Goal: Task Accomplishment & Management: Manage account settings

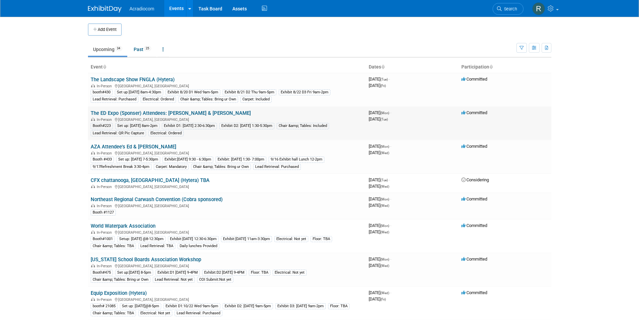
click at [121, 112] on link "The ED Expo (Sponser) Attendees: [PERSON_NAME] & [PERSON_NAME]" at bounding box center [171, 113] width 160 height 6
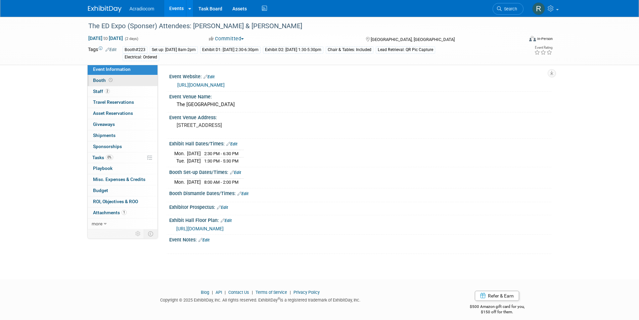
click at [113, 78] on link "Booth" at bounding box center [123, 80] width 70 height 11
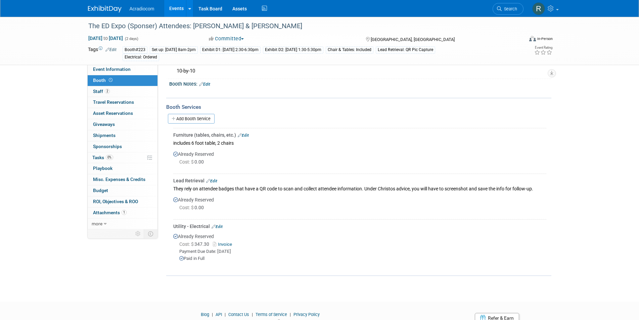
scroll to position [67, 0]
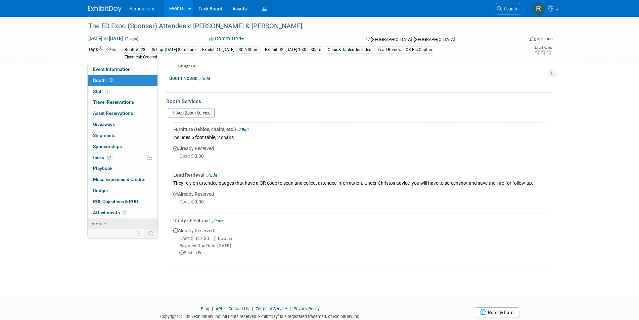
click at [104, 223] on icon at bounding box center [105, 223] width 3 height 5
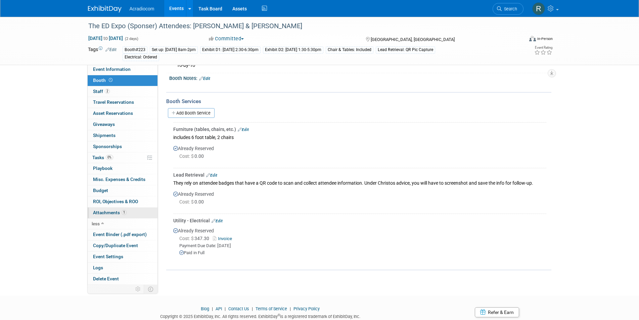
click at [114, 211] on span "Attachments 1" at bounding box center [110, 212] width 34 height 5
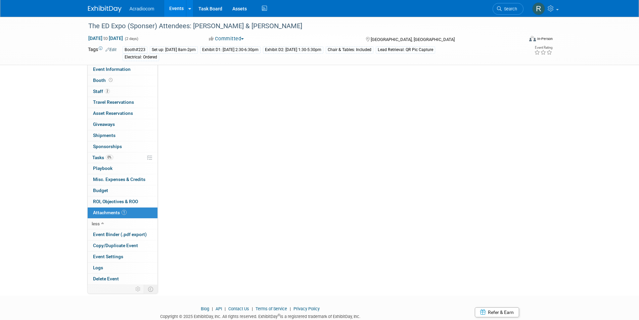
scroll to position [0, 0]
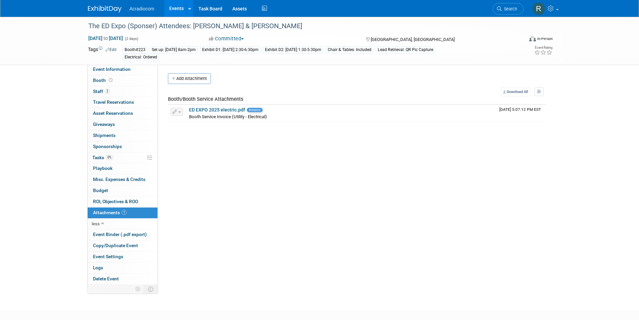
click at [183, 75] on button "Add Attachment" at bounding box center [189, 78] width 43 height 11
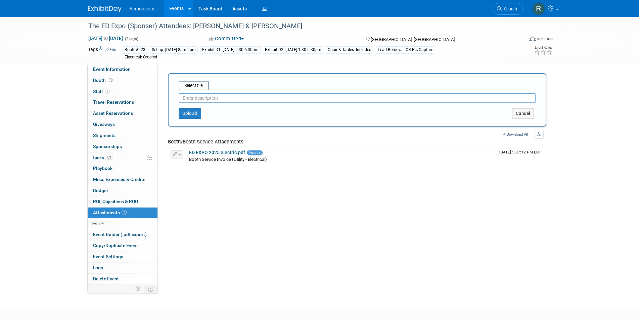
click at [216, 96] on input "text" at bounding box center [357, 98] width 357 height 10
type input "Booth Contract"
click at [194, 116] on button "Upload" at bounding box center [190, 113] width 22 height 11
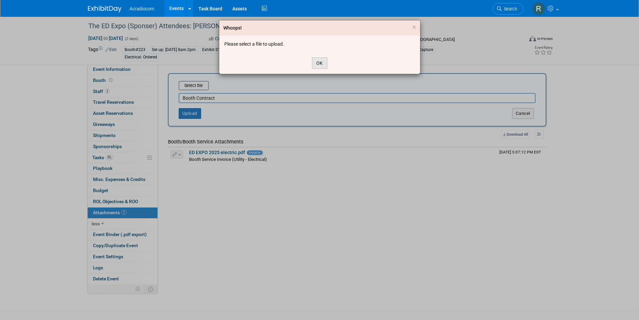
click at [322, 61] on button "OK" at bounding box center [319, 62] width 15 height 11
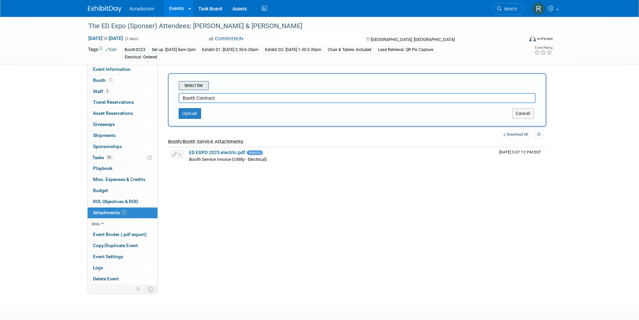
click at [195, 85] on input "file" at bounding box center [168, 86] width 80 height 8
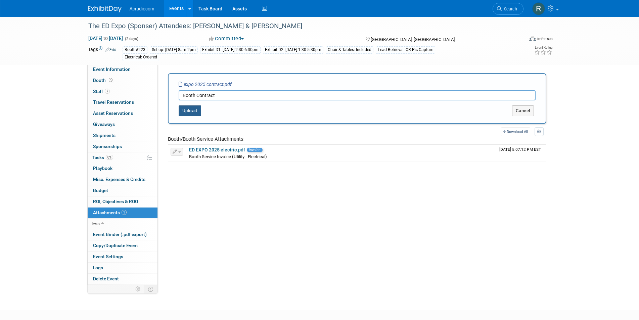
click at [193, 111] on button "Upload" at bounding box center [190, 110] width 22 height 11
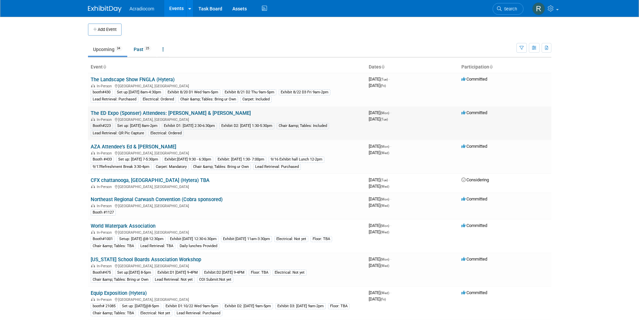
click at [140, 110] on link "The ED Expo (Sponser) Attendees: [PERSON_NAME] & [PERSON_NAME]" at bounding box center [171, 113] width 160 height 6
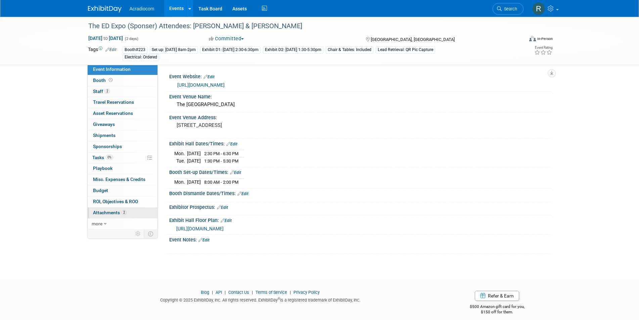
click at [125, 212] on span "2" at bounding box center [123, 212] width 5 height 5
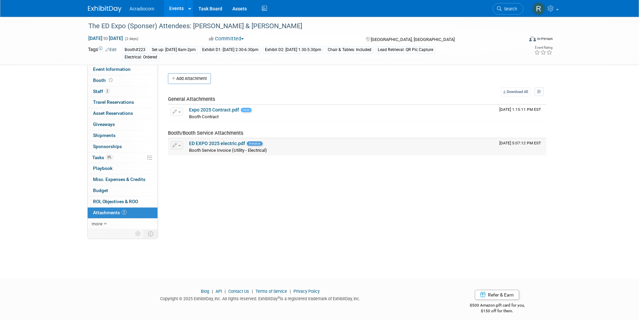
click at [179, 144] on button "button" at bounding box center [176, 145] width 12 height 8
click at [205, 145] on link "ED EXPO 2025 electric.pdf" at bounding box center [217, 143] width 56 height 5
click at [117, 67] on span "Event Information" at bounding box center [112, 68] width 38 height 5
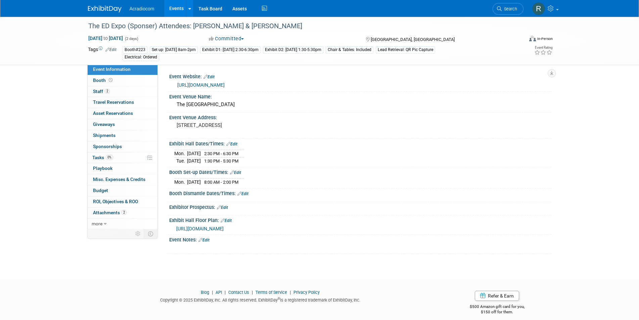
click at [398, 50] on div "Lead Retrieval: QR Pic Capture" at bounding box center [405, 49] width 59 height 7
click at [454, 45] on div "Tags Edit Booth#223 Set up: [DATE] 8am-2pm Exhibit D1: [DATE] 2:30-6:30pm Exhib…" at bounding box center [281, 53] width 386 height 17
click at [113, 146] on span "Sponsorships 0" at bounding box center [107, 146] width 29 height 5
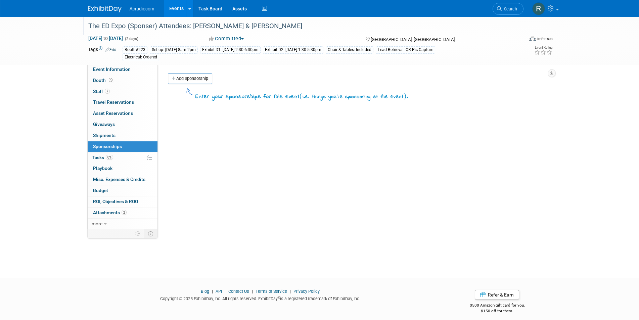
click at [151, 26] on div "The ED Expo (Sponser) Attendees: [PERSON_NAME] & [PERSON_NAME]" at bounding box center [299, 26] width 427 height 12
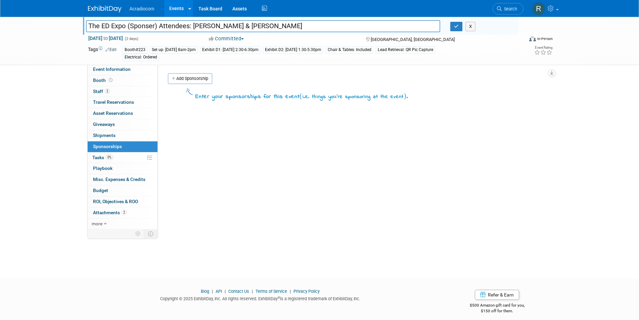
click at [155, 27] on input "The ED Expo (Sponser) Attendees: [PERSON_NAME] & [PERSON_NAME]" at bounding box center [263, 26] width 354 height 12
type input "The ED Expo (Kenwood) Attendees: [PERSON_NAME] & [PERSON_NAME]"
click at [183, 75] on link "Add Sponsorship" at bounding box center [190, 78] width 44 height 11
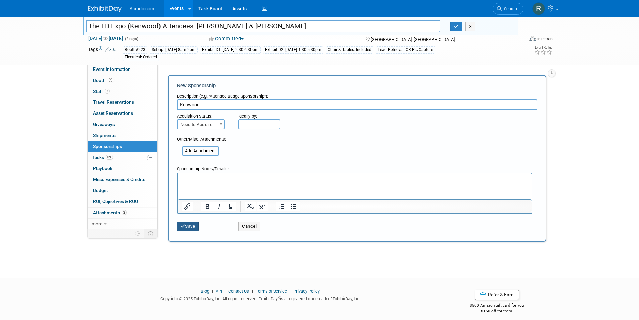
type input "Kenwood"
click at [191, 222] on button "Save" at bounding box center [188, 225] width 22 height 9
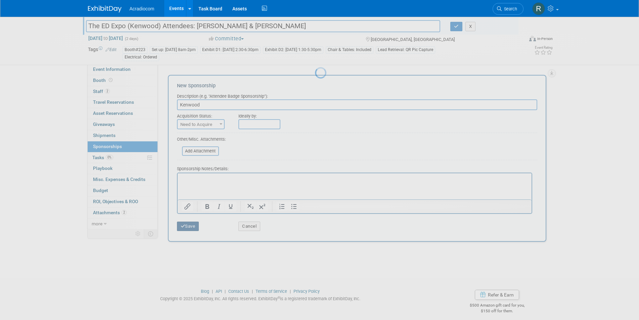
scroll to position [5, 0]
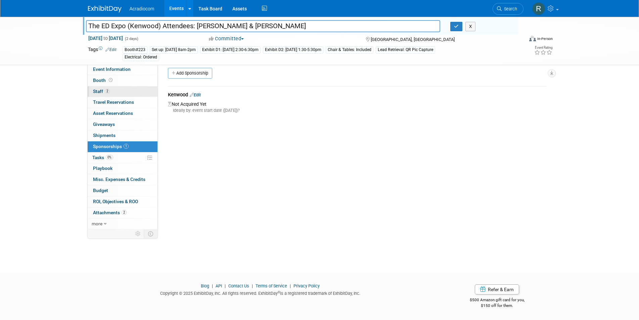
click at [102, 89] on span "Staff 2" at bounding box center [101, 91] width 17 height 5
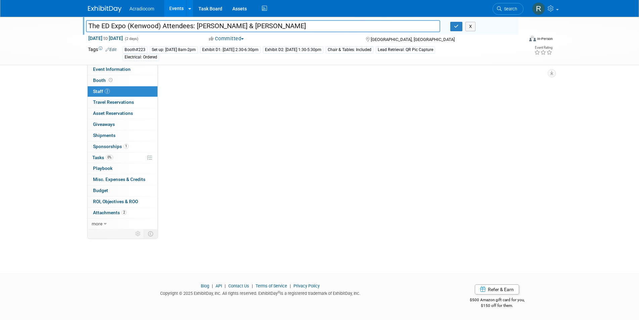
scroll to position [0, 0]
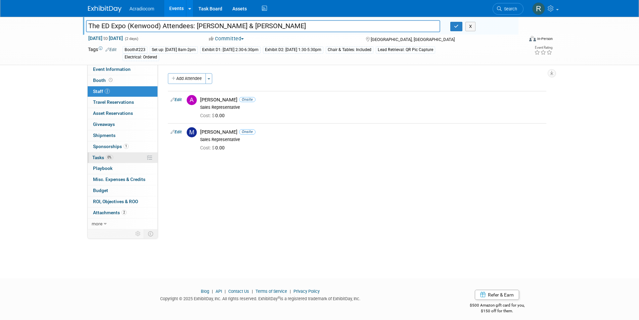
click at [98, 156] on span "Tasks 0%" at bounding box center [102, 157] width 21 height 5
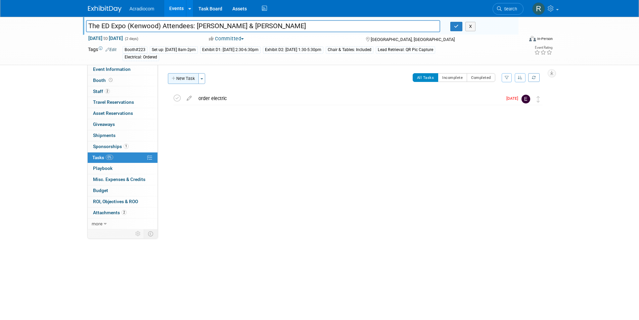
click at [186, 78] on button "New Task" at bounding box center [183, 78] width 31 height 11
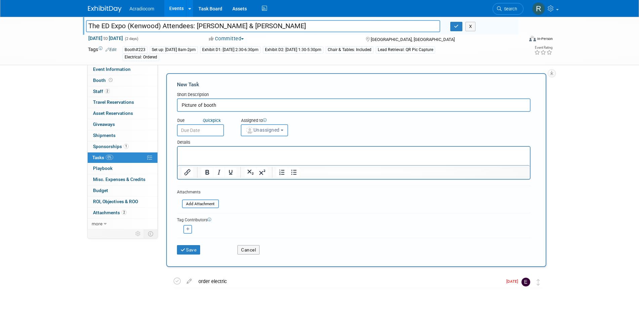
type input "Picture of booth"
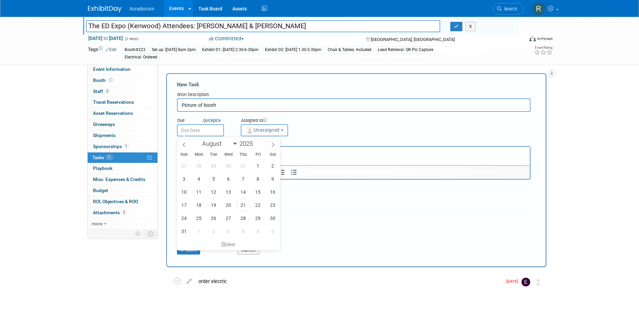
click at [205, 128] on input "text" at bounding box center [200, 130] width 47 height 12
click at [199, 216] on span "25" at bounding box center [198, 217] width 13 height 13
type input "[DATE]"
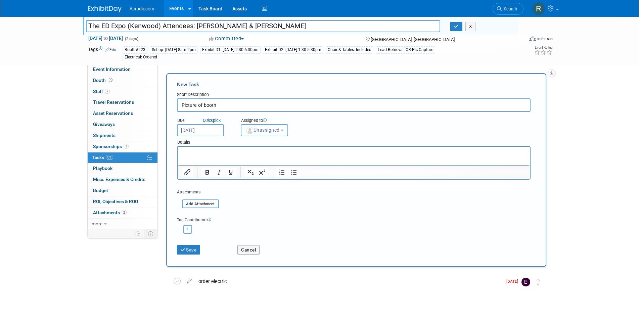
click at [286, 129] on button "Unassigned" at bounding box center [265, 130] width 48 height 12
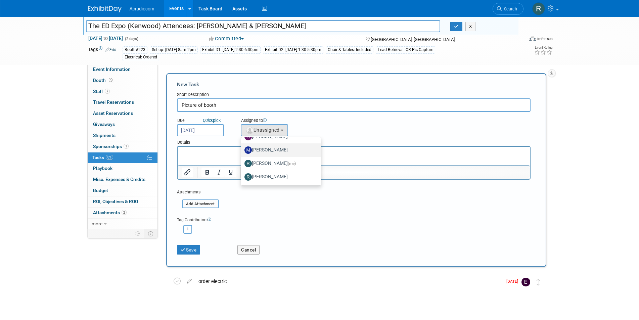
click at [274, 149] on label "[PERSON_NAME]" at bounding box center [279, 150] width 70 height 11
click at [242, 149] on input "[PERSON_NAME]" at bounding box center [240, 149] width 4 height 4
select select "5f2cbf7f-35e5-4fa4-8489-7bc72f42977b"
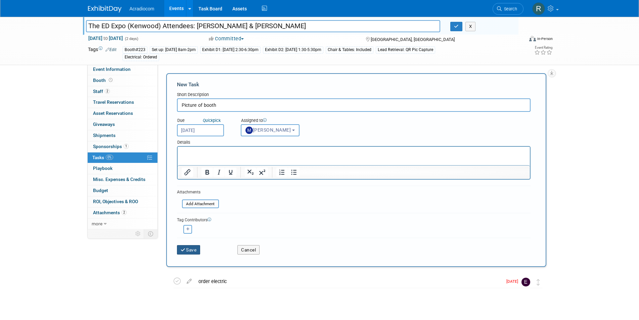
click at [189, 246] on button "Save" at bounding box center [188, 249] width 23 height 9
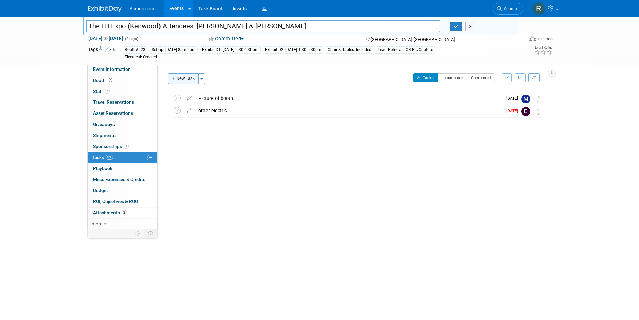
click at [186, 76] on button "New Task" at bounding box center [183, 78] width 31 height 11
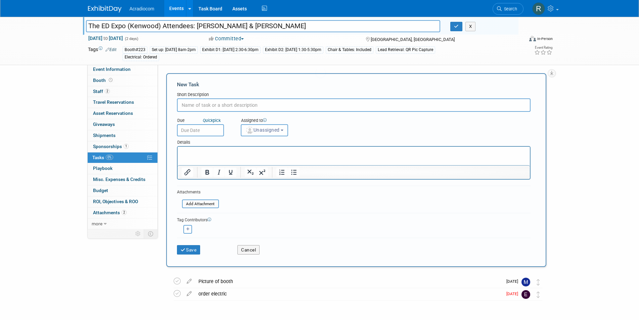
scroll to position [0, 0]
type input "Apply for coop reimbursement"
click at [214, 129] on input "text" at bounding box center [200, 130] width 47 height 12
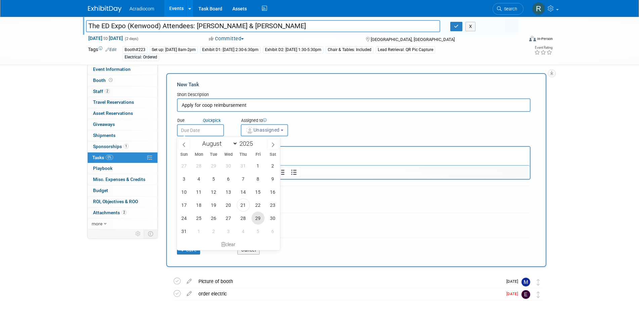
click at [260, 217] on span "29" at bounding box center [257, 217] width 13 height 13
type input "[DATE]"
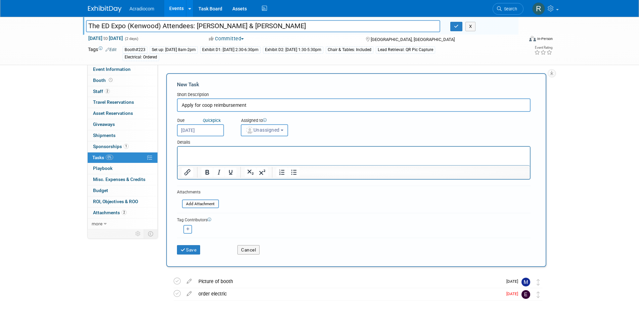
click at [287, 128] on button "Unassigned" at bounding box center [265, 130] width 48 height 12
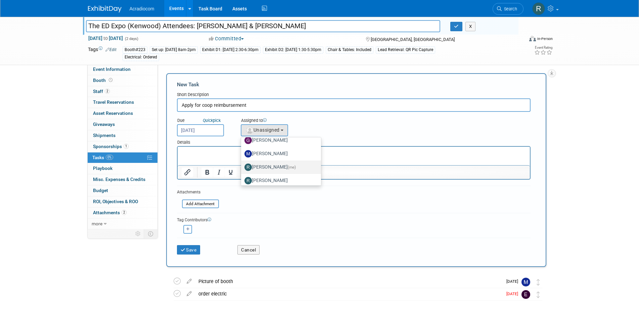
click at [276, 165] on label "[PERSON_NAME] (me)" at bounding box center [279, 167] width 70 height 11
click at [242, 165] on input "[PERSON_NAME] (me)" at bounding box center [240, 166] width 4 height 4
select select "a140da9e-d156-4fba-be55-80d335fde08e"
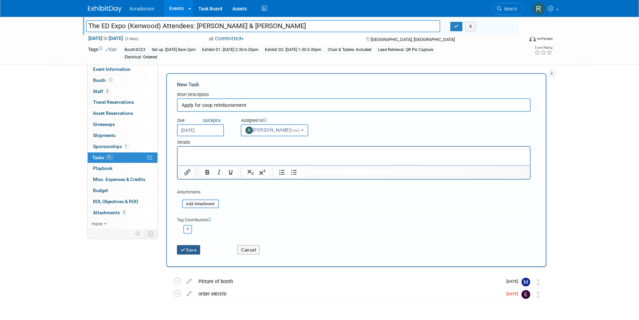
click at [190, 246] on button "Save" at bounding box center [188, 249] width 23 height 9
